Goal: Task Accomplishment & Management: Use online tool/utility

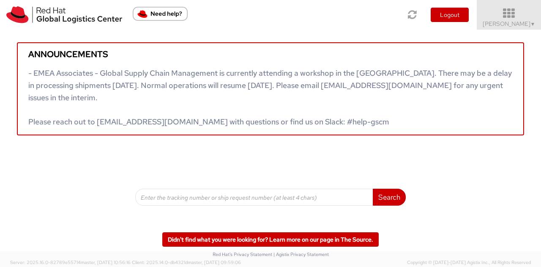
click at [512, 20] on span "[PERSON_NAME] ▼" at bounding box center [508, 24] width 53 height 8
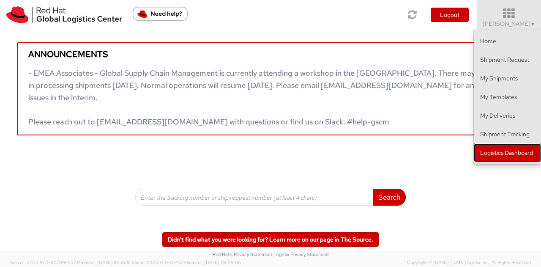
click at [509, 148] on link "Logistics Dashboard" at bounding box center [507, 152] width 67 height 19
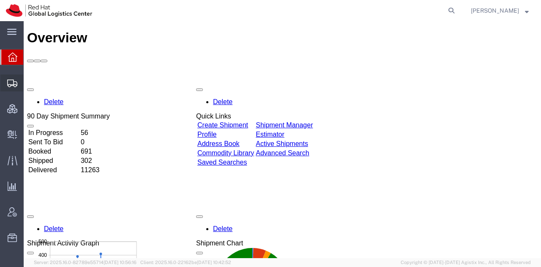
click at [0, 0] on span "Shipment Manager" at bounding box center [0, 0] width 0 height 0
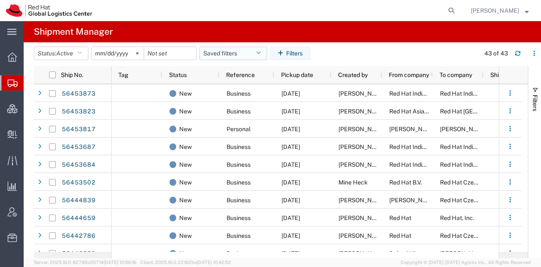
click at [261, 53] on icon "button" at bounding box center [258, 53] width 5 height 6
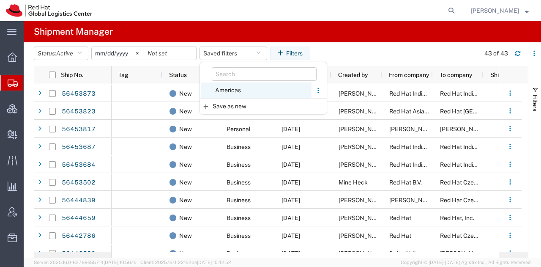
click at [241, 88] on span "Americas" at bounding box center [256, 90] width 111 height 16
type input "2023-05-07"
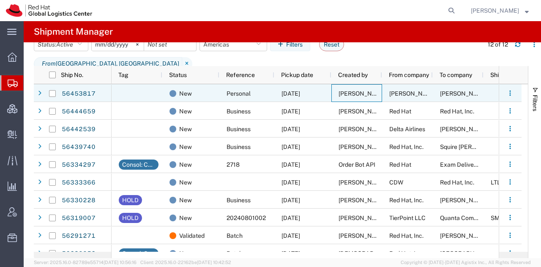
click at [336, 94] on div "Jeffrey Kaufman" at bounding box center [356, 93] width 51 height 18
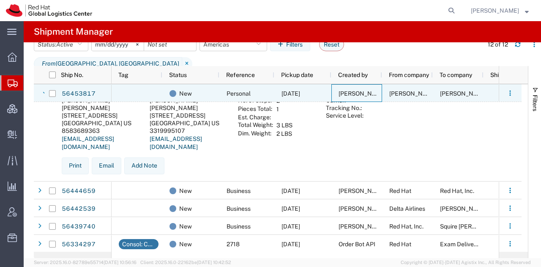
scroll to position [36, 0]
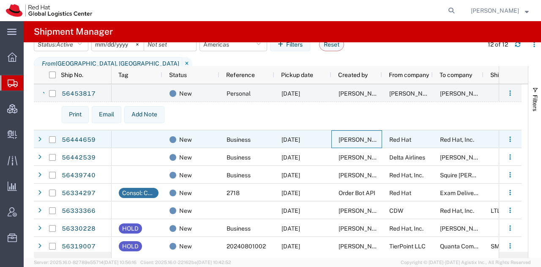
click at [363, 138] on span "Cullen Grover" at bounding box center [362, 139] width 48 height 7
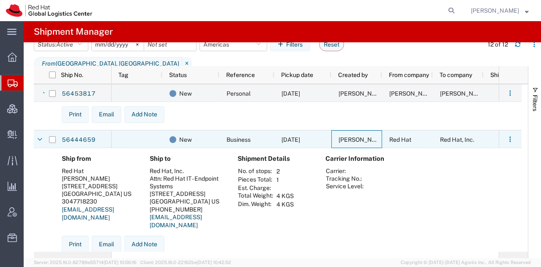
click at [363, 138] on span "Cullen Grover" at bounding box center [362, 139] width 48 height 7
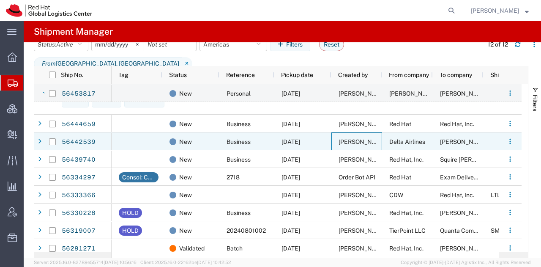
click at [363, 138] on span "Linda Martin" at bounding box center [362, 141] width 48 height 7
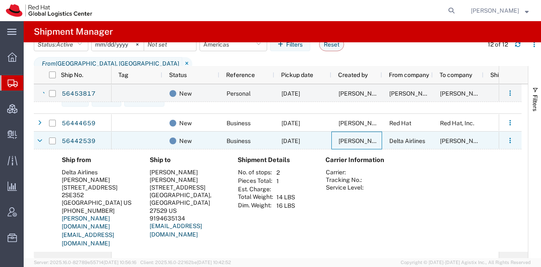
click at [363, 138] on span "Linda Martin" at bounding box center [362, 140] width 48 height 7
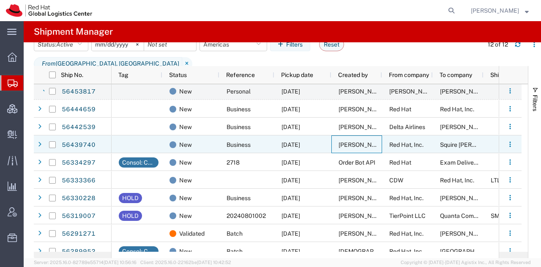
click at [363, 138] on div "Isha Maini" at bounding box center [356, 144] width 51 height 18
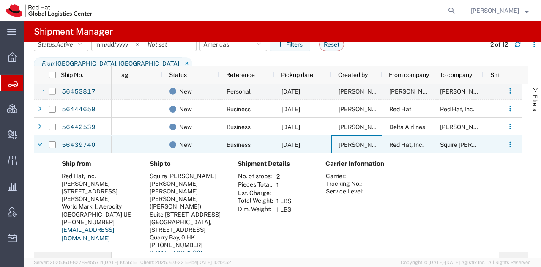
click at [363, 138] on div "Isha Maini" at bounding box center [356, 144] width 51 height 18
